Goal: Browse casually: Explore the website without a specific task or goal

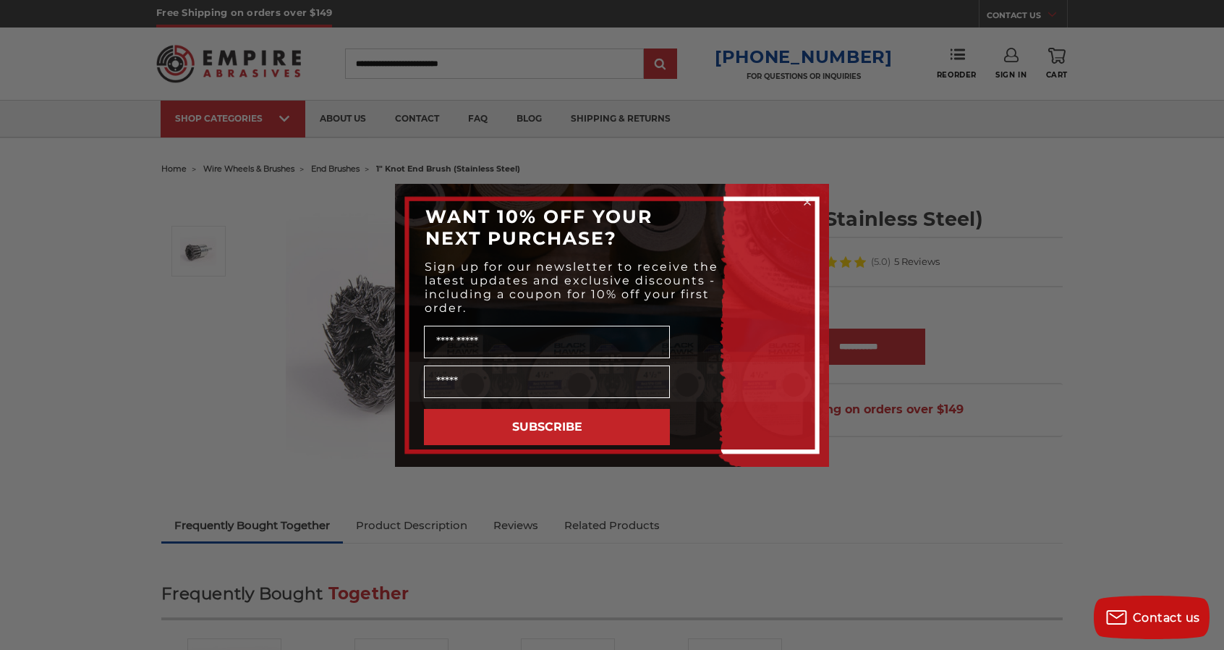
click at [806, 205] on circle "Close dialog" at bounding box center [808, 202] width 14 height 14
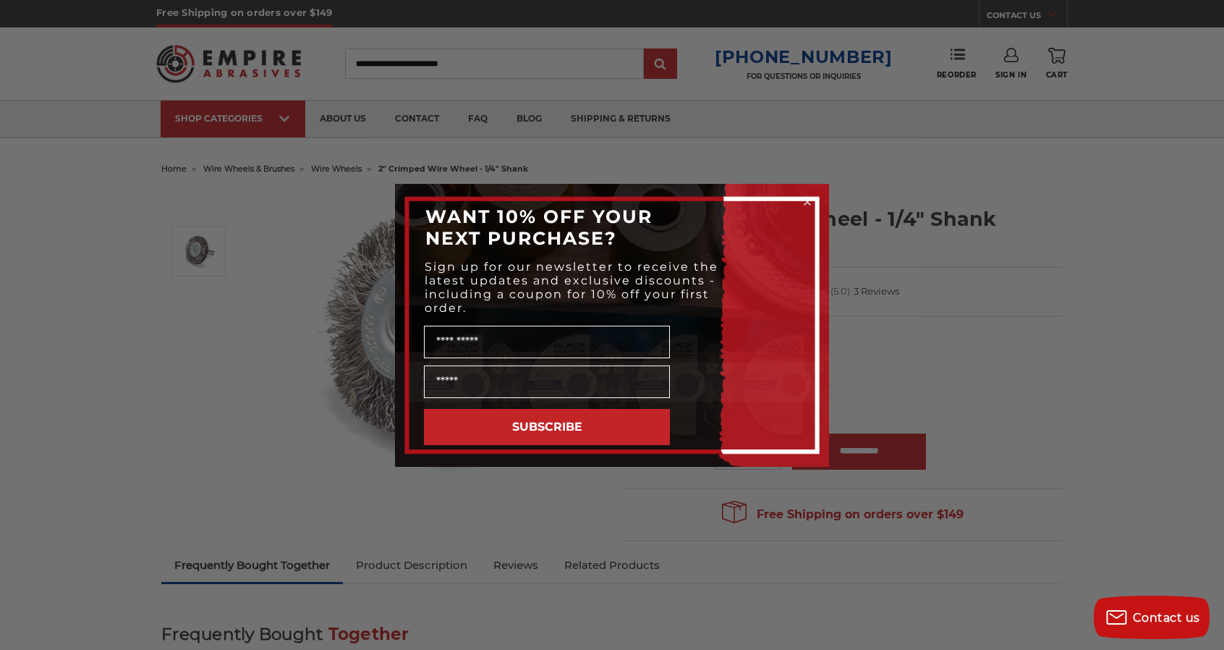
click at [813, 205] on icon "Close dialog" at bounding box center [807, 202] width 14 height 14
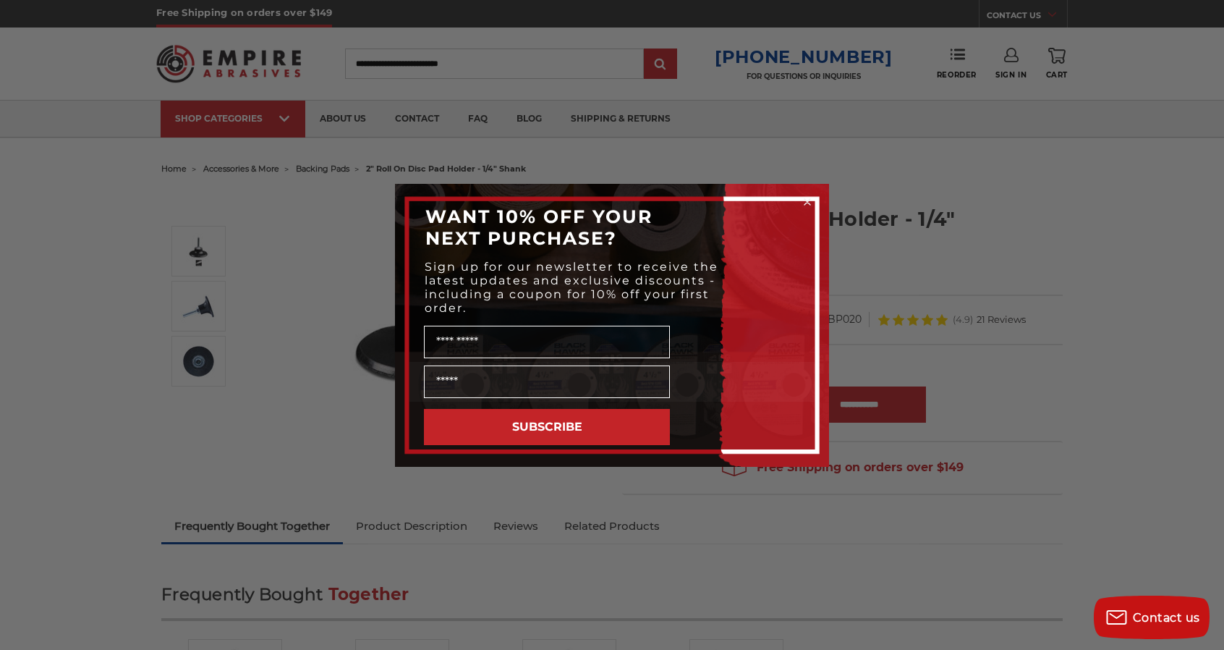
click at [809, 201] on circle "Close dialog" at bounding box center [808, 202] width 14 height 14
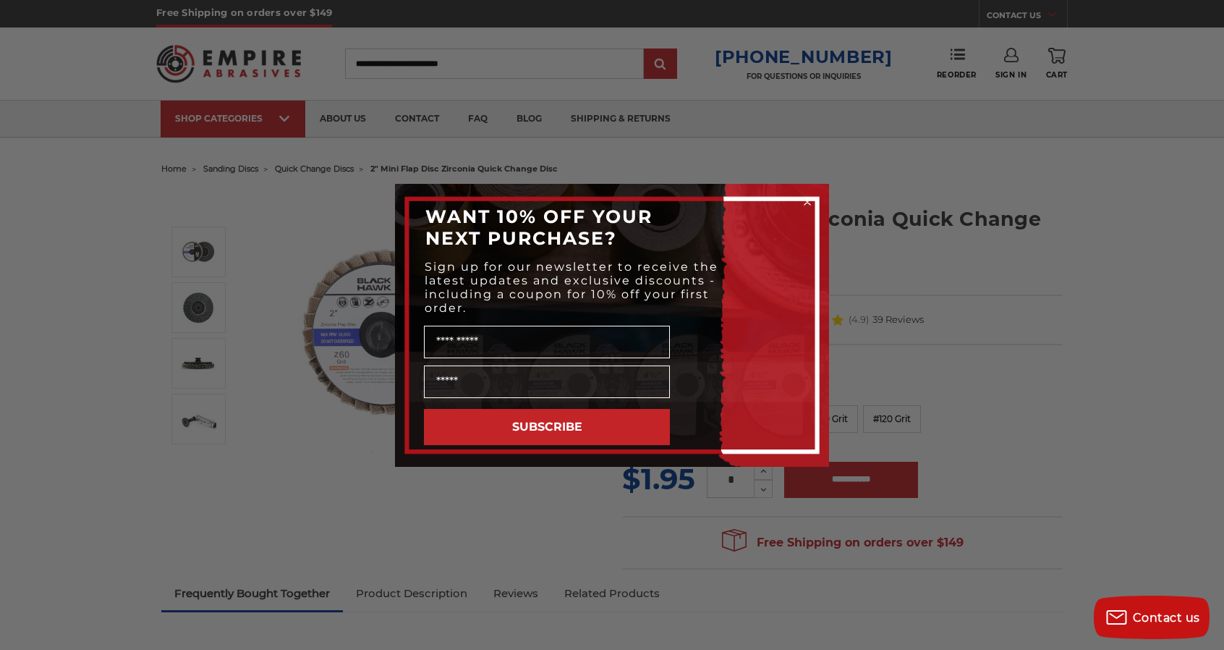
click at [809, 200] on circle "Close dialog" at bounding box center [808, 202] width 14 height 14
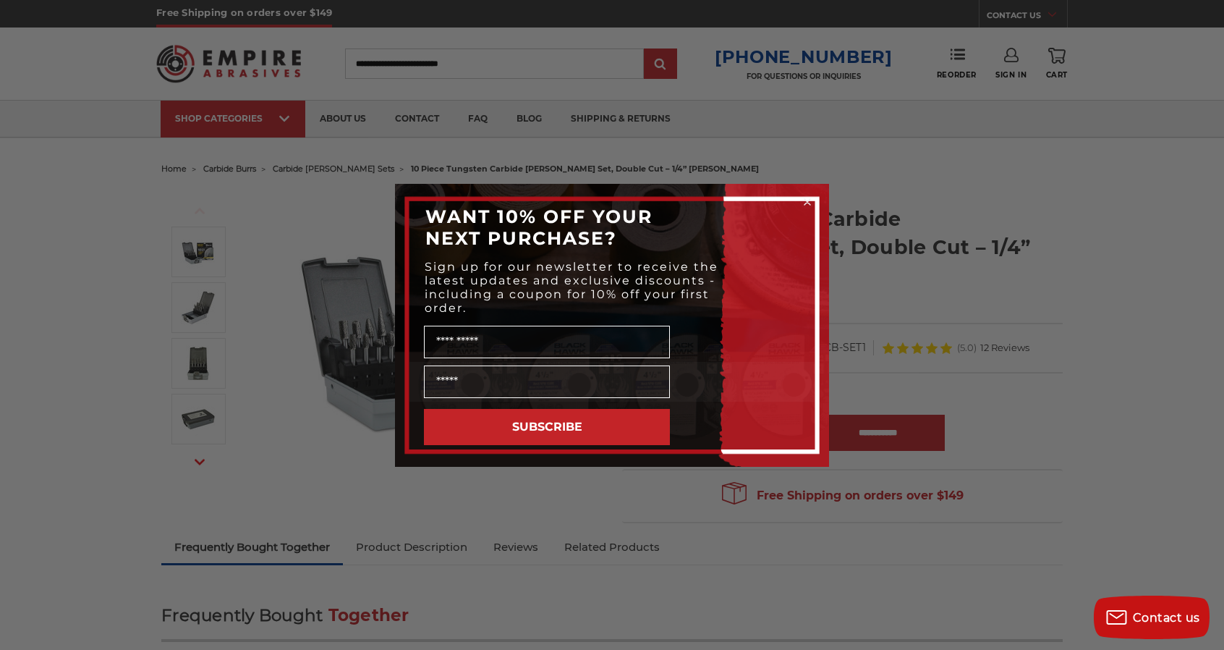
click at [810, 195] on circle "Close dialog" at bounding box center [808, 202] width 14 height 14
